Goal: Check status

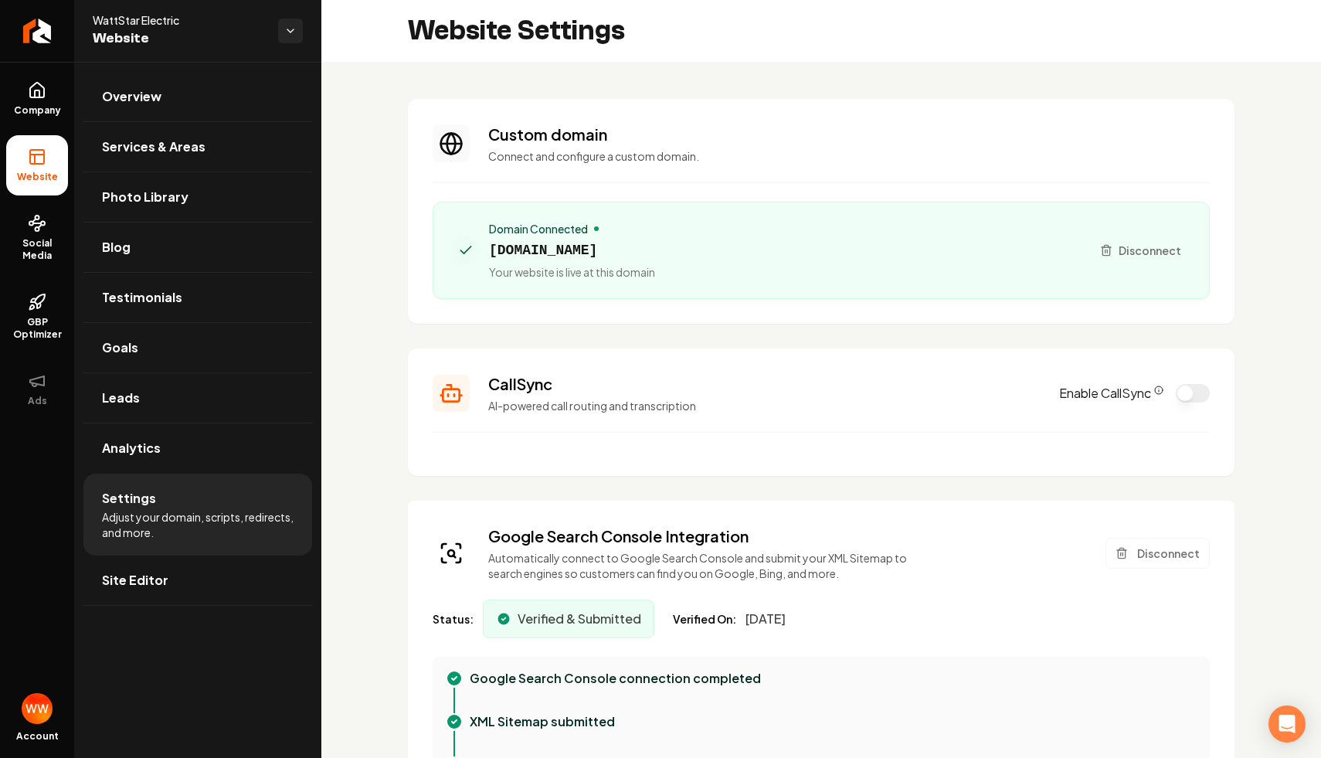
click at [783, 105] on section "Custom domain Connect and configure a custom domain. Domain Connected [DOMAIN_N…" at bounding box center [821, 211] width 827 height 225
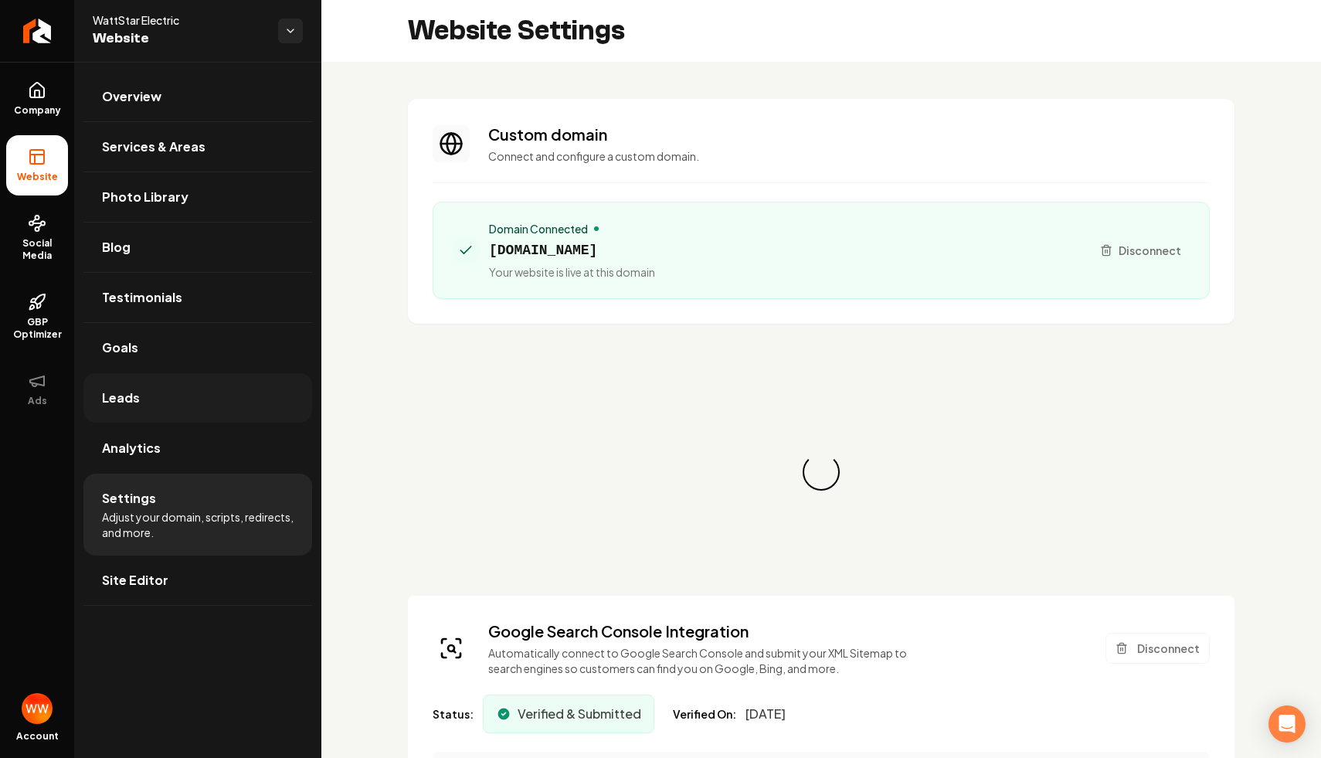
click at [236, 412] on link "Leads" at bounding box center [197, 397] width 229 height 49
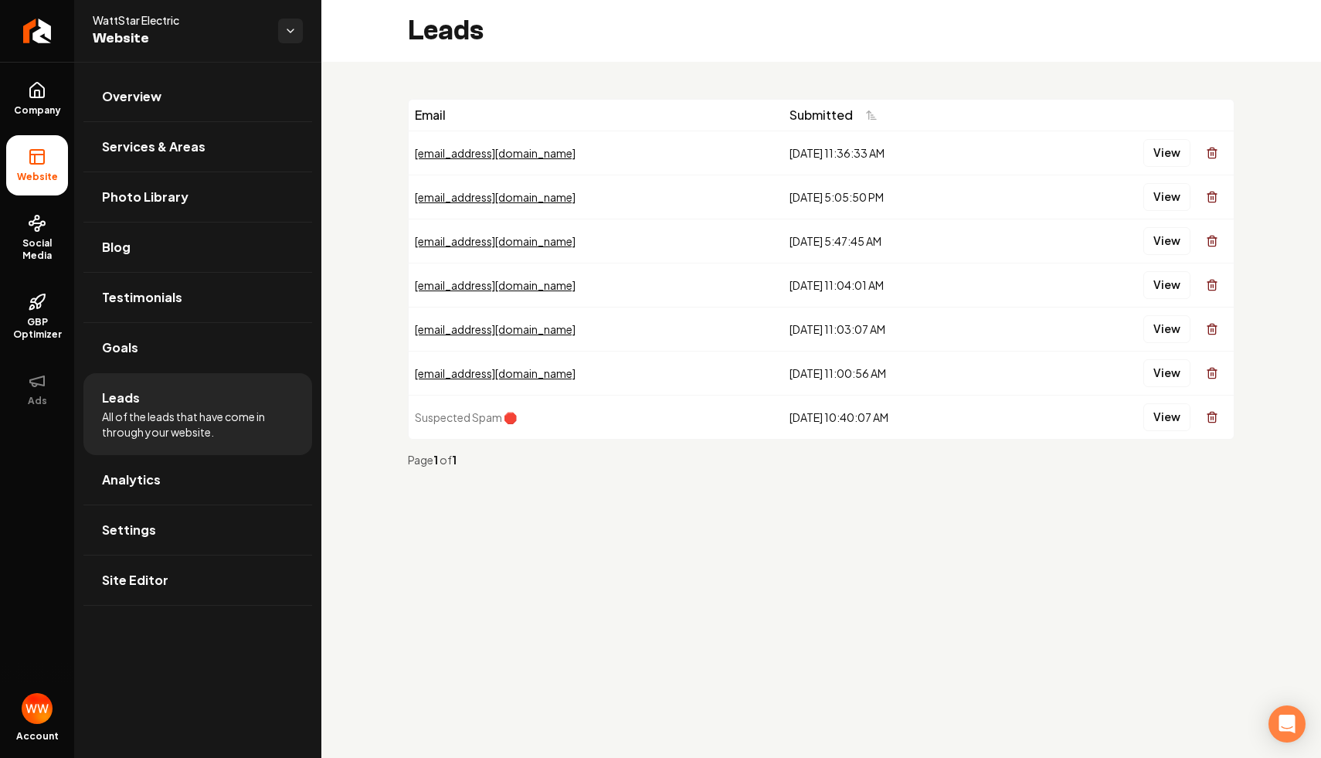
click at [718, 602] on main "Leads Email Submitted mikeburge916@gmail.com 8/22/2025, 11:36:33 AM View test@n…" at bounding box center [821, 379] width 1000 height 758
